Goal: Information Seeking & Learning: Learn about a topic

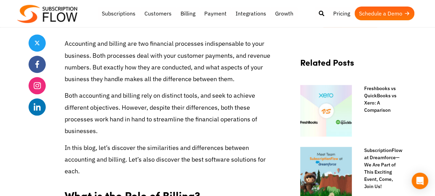
scroll to position [379, 0]
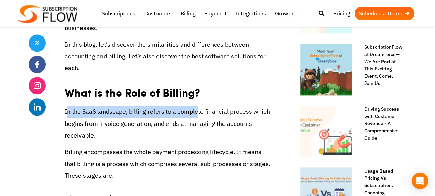
drag, startPoint x: 67, startPoint y: 111, endPoint x: 198, endPoint y: 110, distance: 130.4
click at [198, 110] on p "In the SaaS landscape, billing refers to a complete financial process which beg…" at bounding box center [169, 123] width 208 height 35
click at [168, 112] on p "In the SaaS landscape, billing refers to a complete financial process which beg…" at bounding box center [169, 123] width 208 height 35
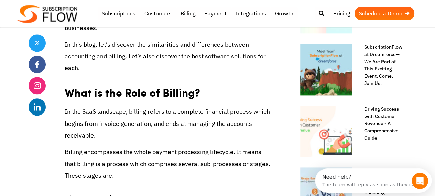
scroll to position [0, 0]
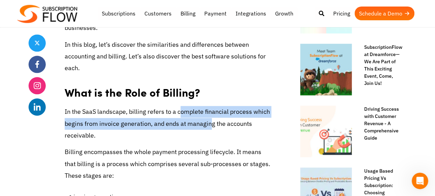
drag, startPoint x: 182, startPoint y: 112, endPoint x: 211, endPoint y: 124, distance: 31.1
click at [211, 124] on p "In the SaaS landscape, billing refers to a complete financial process which beg…" at bounding box center [169, 123] width 208 height 35
click at [181, 130] on p "In the SaaS landscape, billing refers to a complete financial process which beg…" at bounding box center [169, 123] width 208 height 35
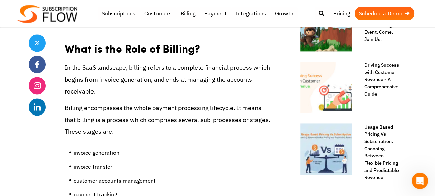
scroll to position [447, 0]
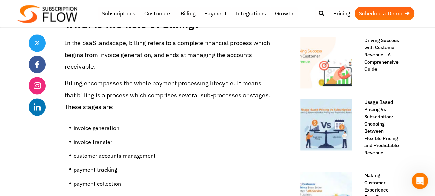
click at [103, 129] on li "invoice generation" at bounding box center [173, 130] width 199 height 14
click at [97, 138] on li "invoice transfer" at bounding box center [173, 144] width 199 height 14
click at [97, 140] on li "invoice transfer" at bounding box center [173, 144] width 199 height 14
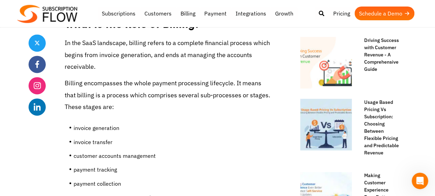
click at [97, 140] on li "invoice transfer" at bounding box center [173, 144] width 199 height 14
click at [89, 154] on li "customer accounts management" at bounding box center [173, 158] width 199 height 14
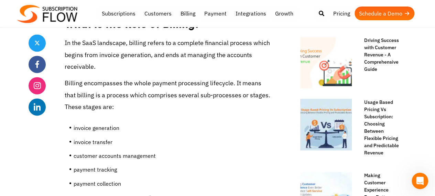
click at [89, 169] on li "payment tracking" at bounding box center [173, 171] width 199 height 14
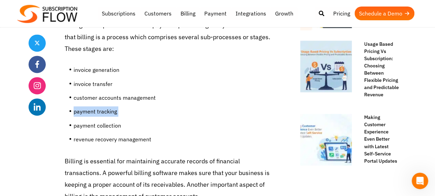
scroll to position [516, 0]
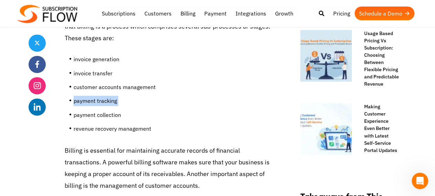
click at [89, 116] on li "payment collection" at bounding box center [173, 117] width 199 height 14
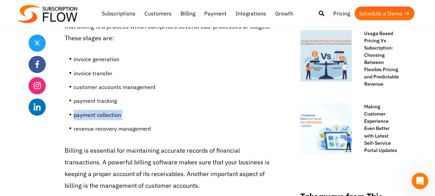
click at [89, 116] on li "payment collection" at bounding box center [173, 117] width 199 height 14
click at [89, 130] on li "revenue recovery management" at bounding box center [173, 131] width 199 height 14
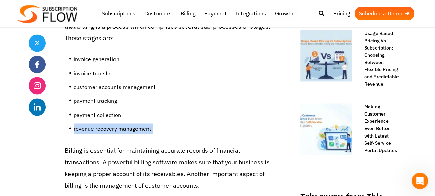
click at [89, 130] on li "revenue recovery management" at bounding box center [173, 131] width 199 height 14
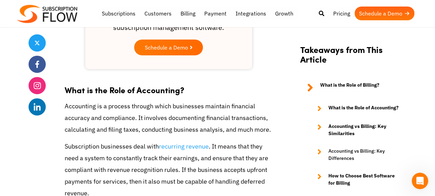
scroll to position [1136, 0]
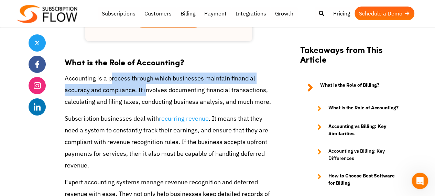
drag, startPoint x: 110, startPoint y: 68, endPoint x: 145, endPoint y: 80, distance: 36.8
click at [145, 80] on p "Accounting is a process through which businesses maintain financial accuracy an…" at bounding box center [169, 90] width 208 height 35
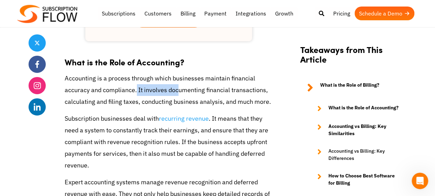
drag, startPoint x: 137, startPoint y: 79, endPoint x: 177, endPoint y: 79, distance: 40.3
click at [177, 79] on p "Accounting is a process through which businesses maintain financial accuracy an…" at bounding box center [169, 90] width 208 height 35
click at [156, 95] on p "Accounting is a process through which businesses maintain financial accuracy an…" at bounding box center [169, 90] width 208 height 35
click at [153, 91] on p "Accounting is a process through which businesses maintain financial accuracy an…" at bounding box center [169, 90] width 208 height 35
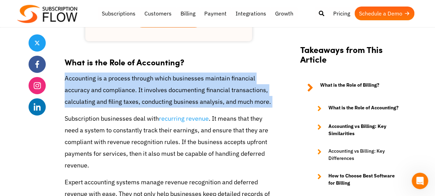
click at [153, 91] on p "Accounting is a process through which businesses maintain financial accuracy an…" at bounding box center [169, 90] width 208 height 35
click at [142, 90] on p "Accounting is a process through which businesses maintain financial accuracy an…" at bounding box center [169, 90] width 208 height 35
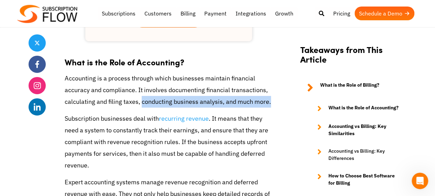
drag, startPoint x: 141, startPoint y: 90, endPoint x: 266, endPoint y: 88, distance: 124.6
click at [266, 88] on p "Accounting is a process through which businesses maintain financial accuracy an…" at bounding box center [169, 90] width 208 height 35
click at [84, 117] on p "Subscription businesses deal with recurring revenue . It means that they need a…" at bounding box center [169, 142] width 208 height 59
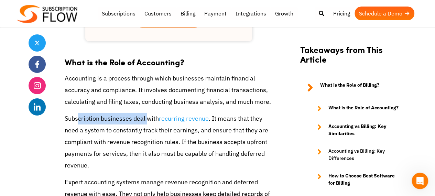
drag, startPoint x: 79, startPoint y: 105, endPoint x: 146, endPoint y: 106, distance: 66.4
click at [146, 113] on p "Subscription businesses deal with recurring revenue . It means that they need a…" at bounding box center [169, 142] width 208 height 59
click at [140, 113] on p "Subscription businesses deal with recurring revenue . It means that they need a…" at bounding box center [169, 142] width 208 height 59
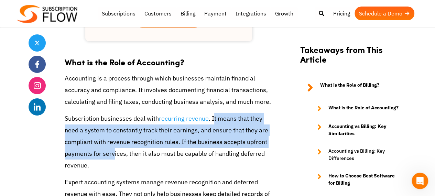
drag, startPoint x: 213, startPoint y: 105, endPoint x: 113, endPoint y: 142, distance: 106.7
click at [113, 142] on p "Subscription businesses deal with recurring revenue . It means that they need a…" at bounding box center [169, 142] width 208 height 59
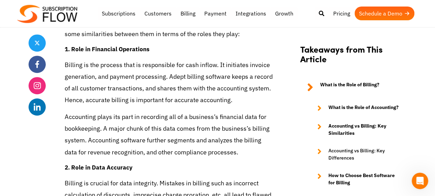
scroll to position [1549, 0]
